Goal: Information Seeking & Learning: Learn about a topic

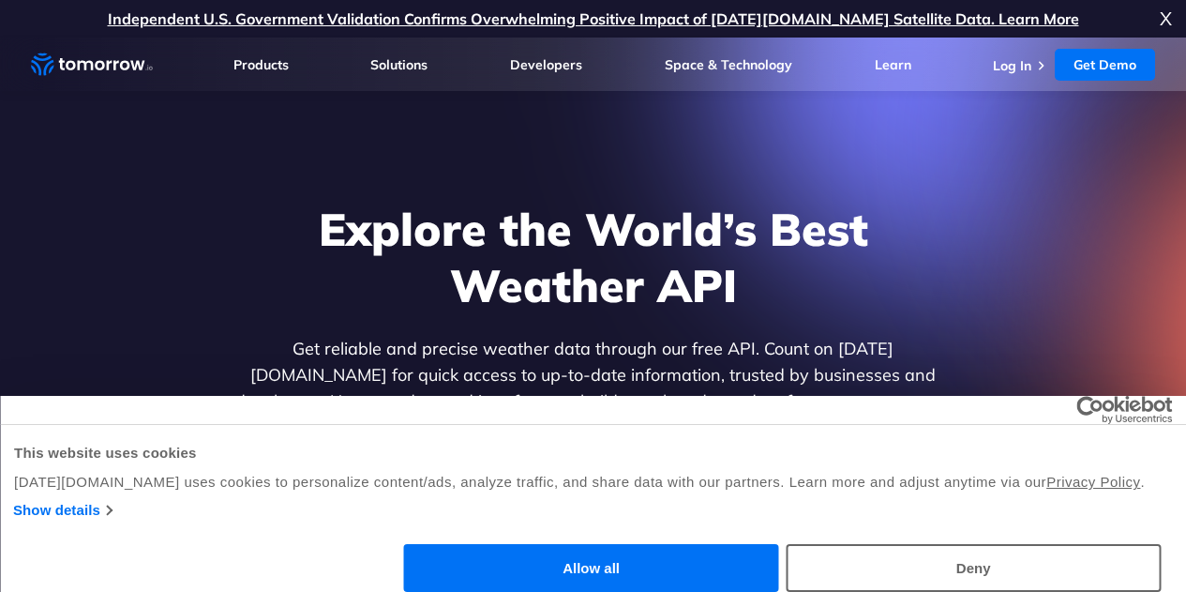
click at [779, 544] on button "Allow all" at bounding box center [591, 568] width 375 height 48
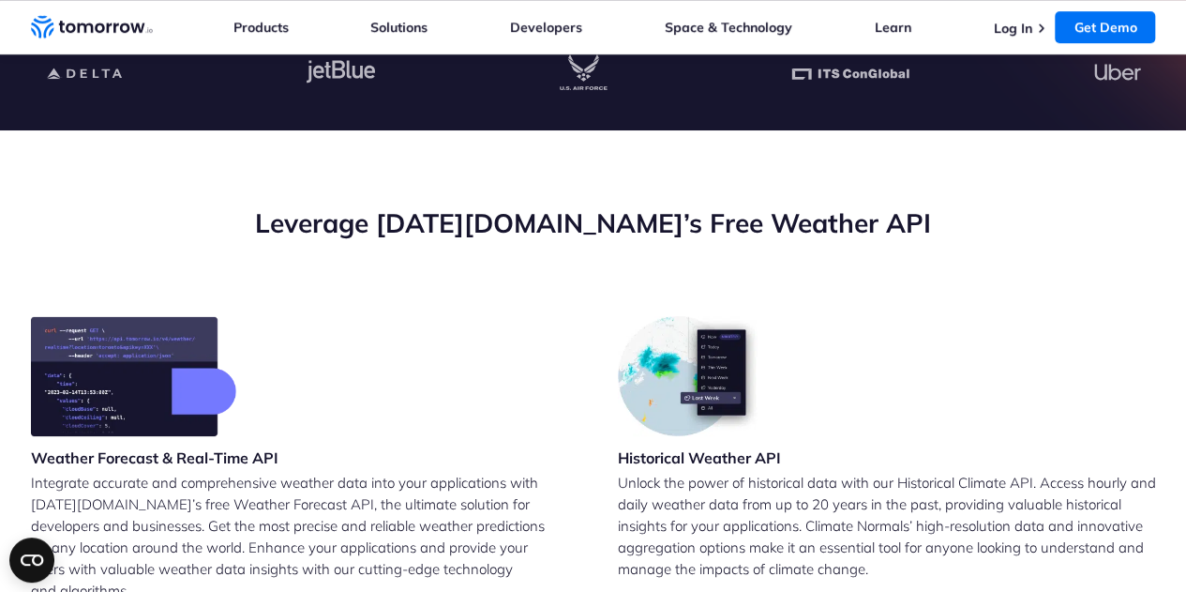
scroll to position [750, 0]
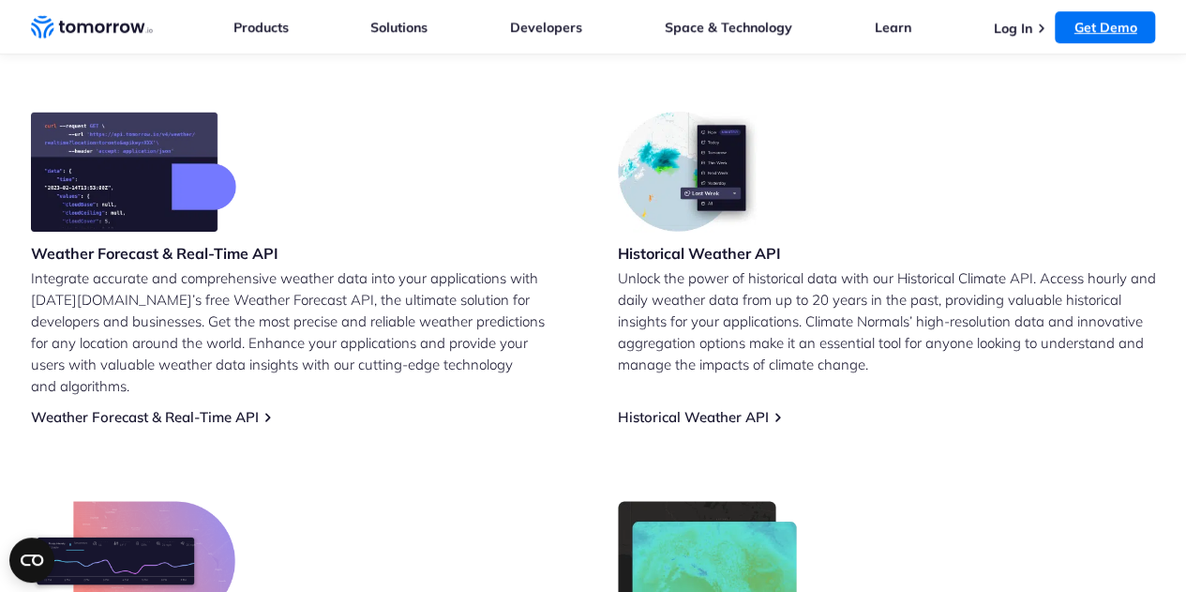
click at [1081, 33] on link "Get Demo" at bounding box center [1105, 27] width 100 height 32
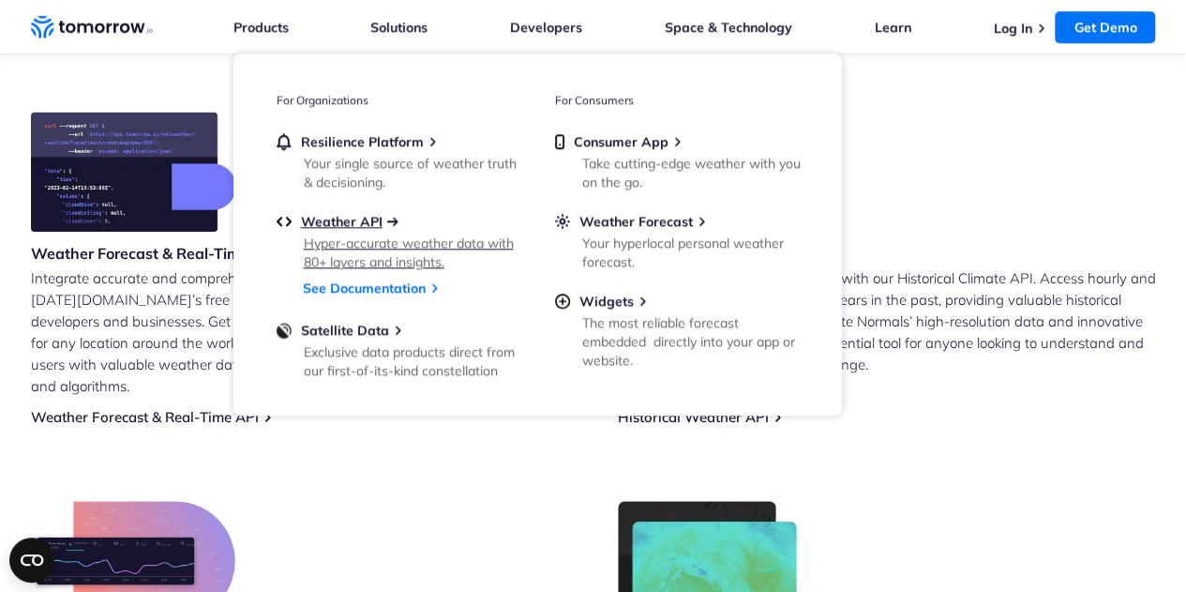
click at [364, 219] on span "Weather API" at bounding box center [342, 221] width 82 height 17
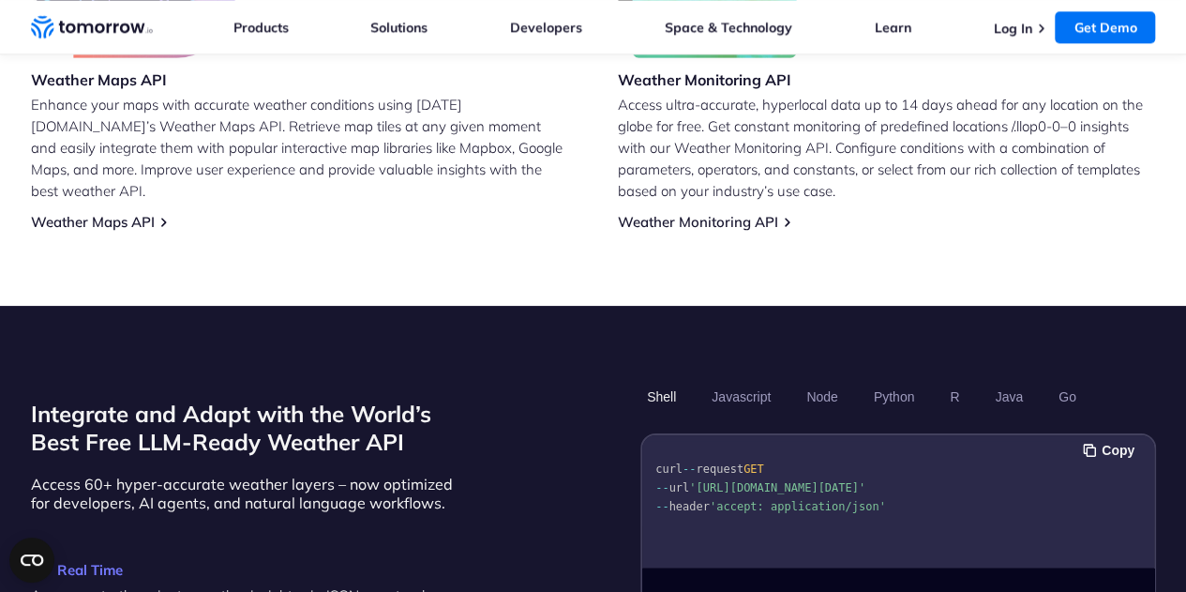
scroll to position [1594, 0]
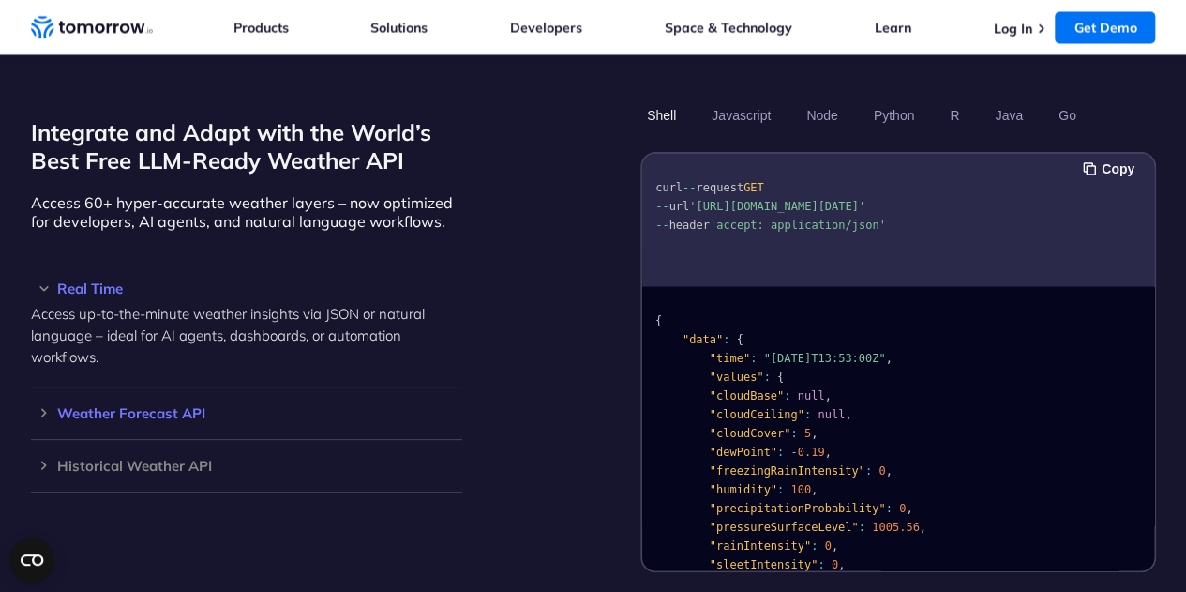
click at [158, 387] on div "Weather Forecast API Access ultra-accurate, hyperlocal data up to 14 days in th…" at bounding box center [246, 413] width 431 height 53
click at [49, 406] on h3 "Weather Forecast API" at bounding box center [246, 413] width 431 height 14
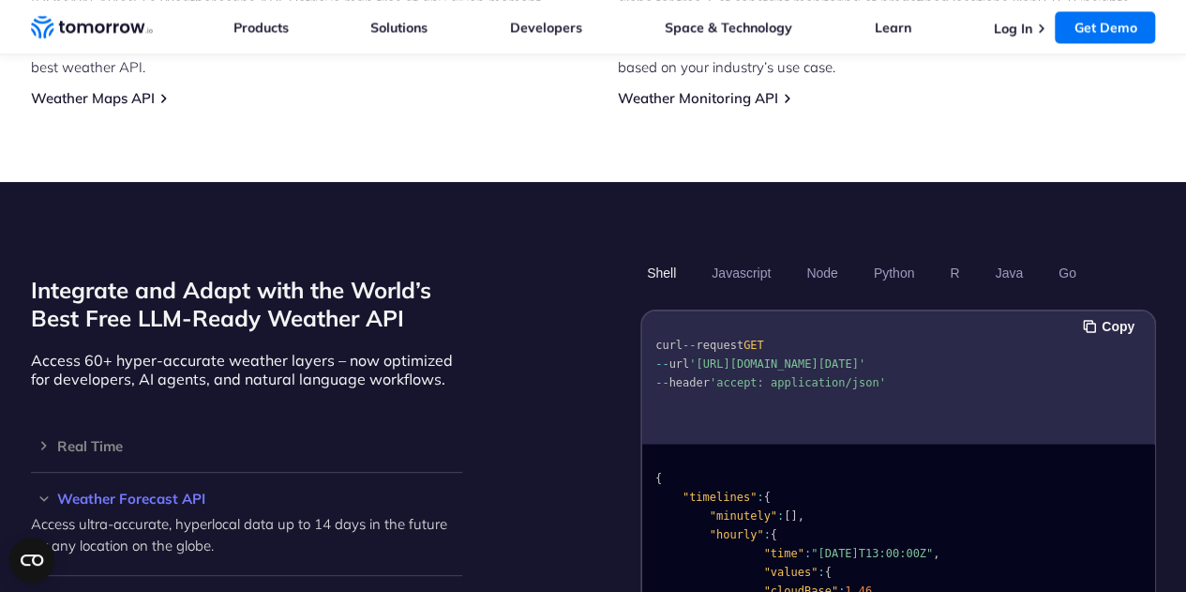
scroll to position [1407, 0]
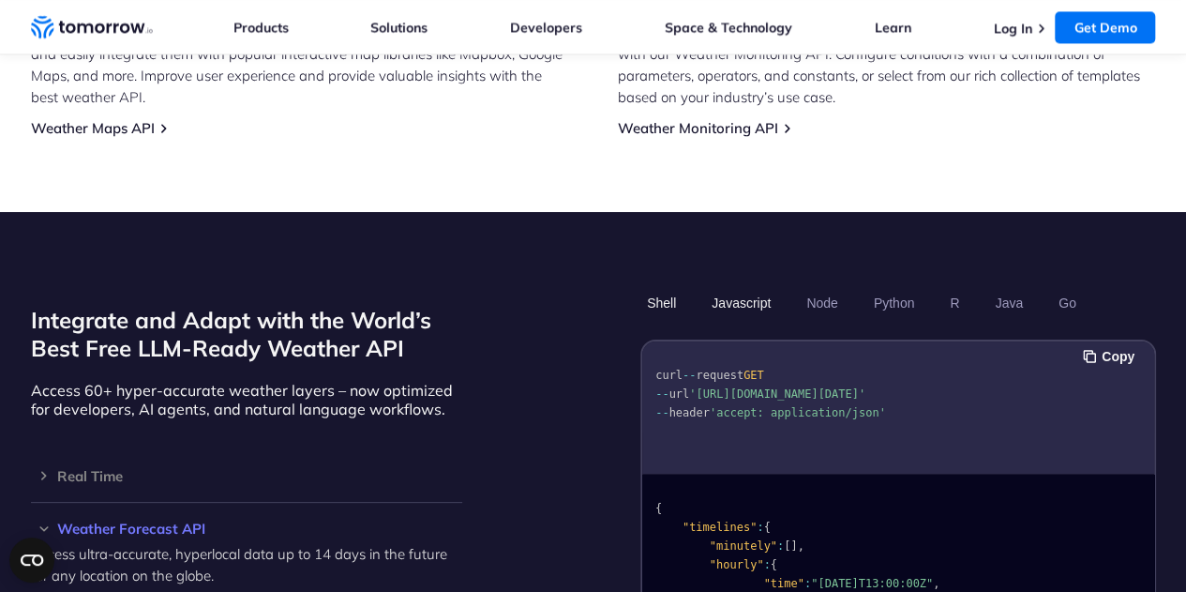
click at [760, 287] on button "Javascript" at bounding box center [741, 303] width 72 height 32
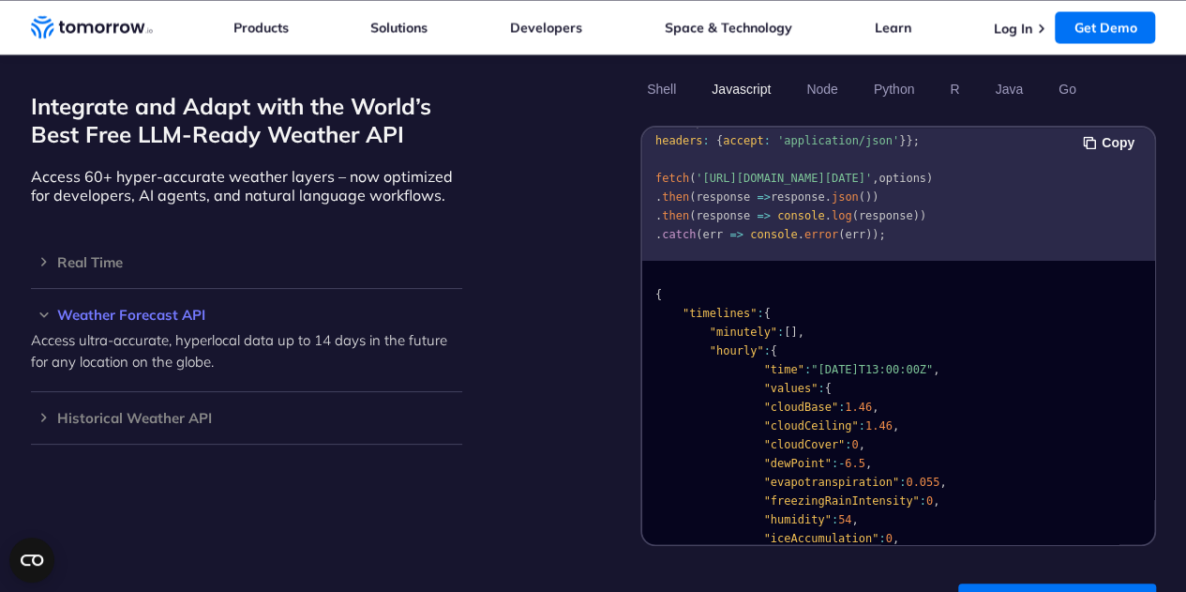
scroll to position [1688, 0]
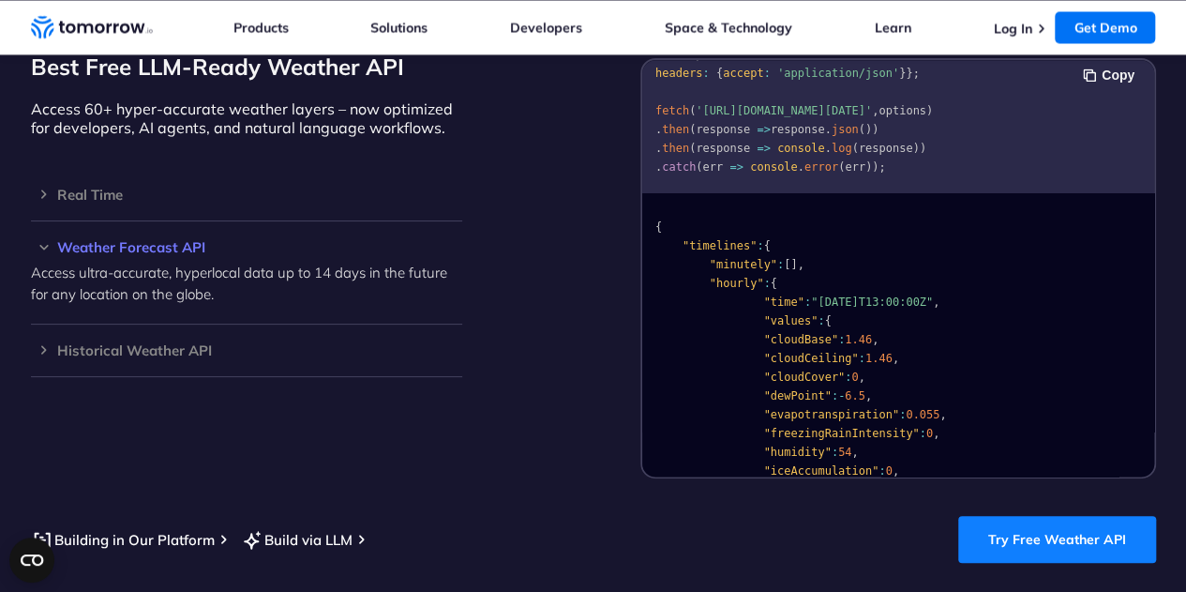
click at [1031, 516] on link "Try Free Weather API" at bounding box center [1057, 539] width 198 height 47
